Goal: Go to known website: Go to known website

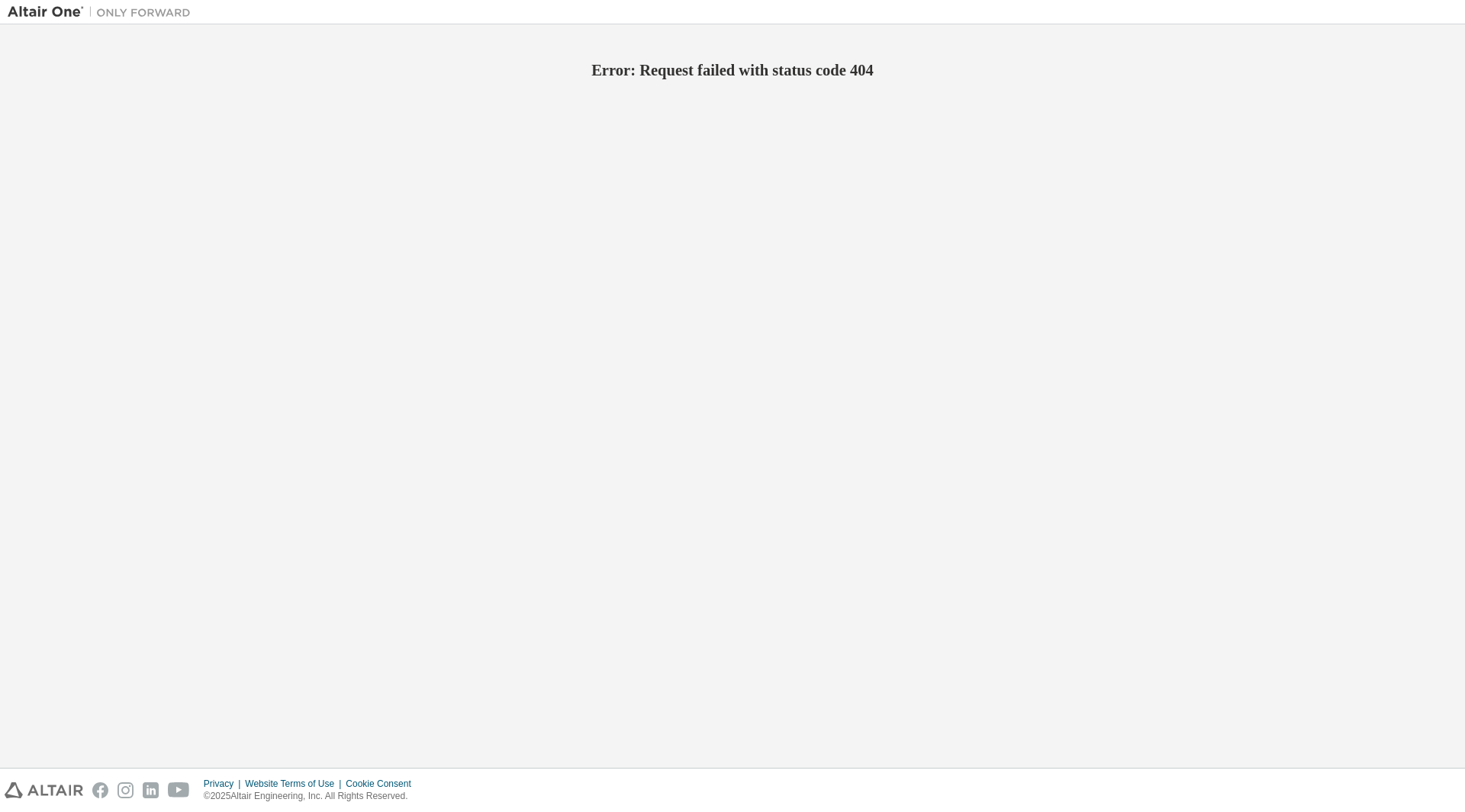
click at [147, 130] on div "Error: Request failed with status code 404" at bounding box center [732, 396] width 1450 height 728
